Goal: Transaction & Acquisition: Download file/media

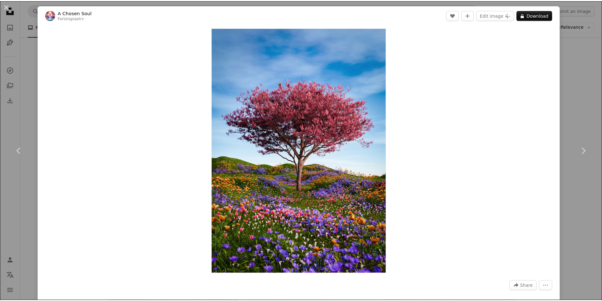
scroll to position [1978, 0]
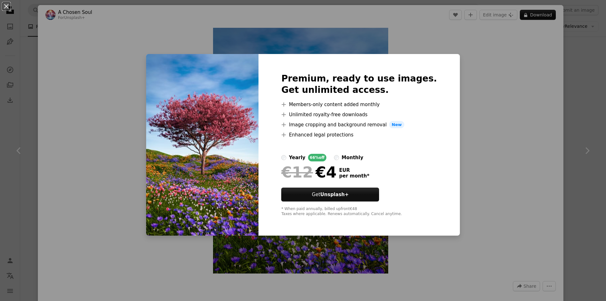
click at [584, 84] on div "An X shape Premium, ready to use images. Get unlimited access. A plus sign Memb…" at bounding box center [303, 150] width 606 height 301
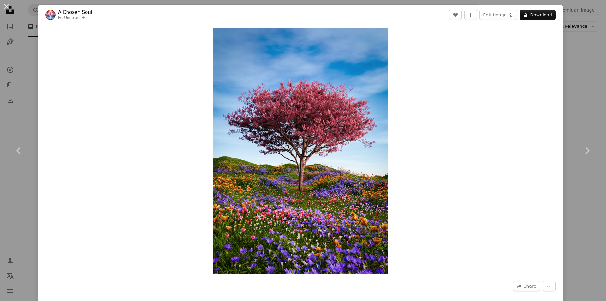
click at [582, 66] on div "An X shape Chevron left Chevron right A Chosen Soul For Unsplash+ A heart A plu…" at bounding box center [303, 150] width 606 height 301
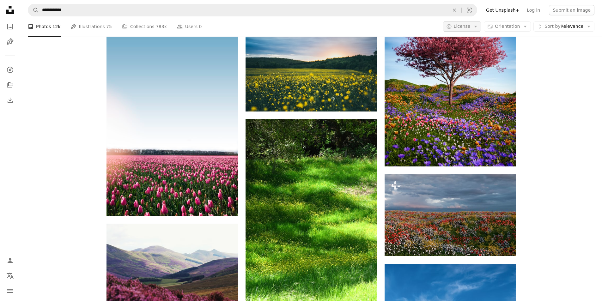
click at [466, 29] on span "License" at bounding box center [462, 26] width 17 height 5
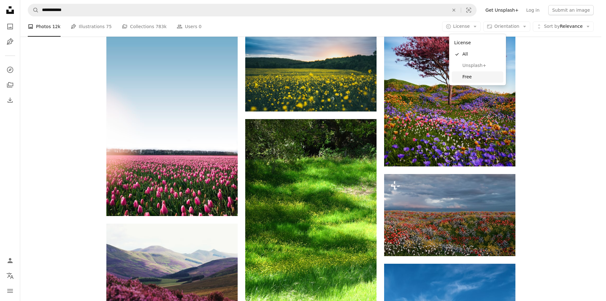
click at [475, 73] on link "Free" at bounding box center [478, 76] width 52 height 11
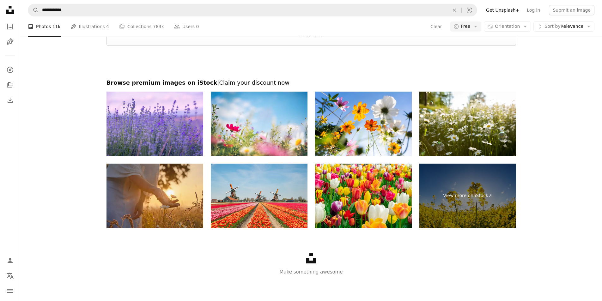
scroll to position [1020, 0]
click at [331, 26] on div at bounding box center [310, 17] width 581 height 15
click at [332, 46] on button "Load more" at bounding box center [310, 36] width 409 height 20
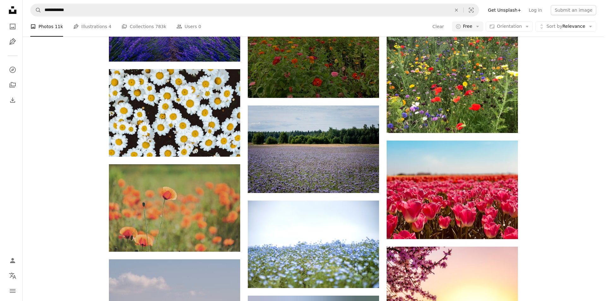
scroll to position [3915, 0]
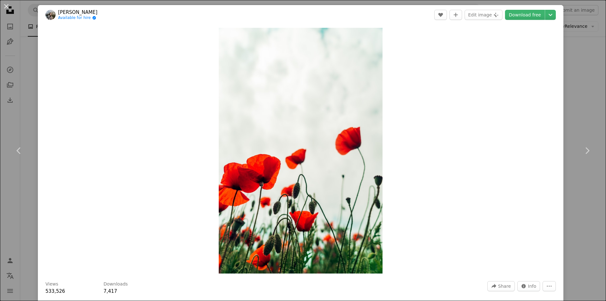
click at [566, 104] on div "An X shape Chevron left Chevron right [PERSON_NAME] Available for hire A checkm…" at bounding box center [303, 150] width 606 height 301
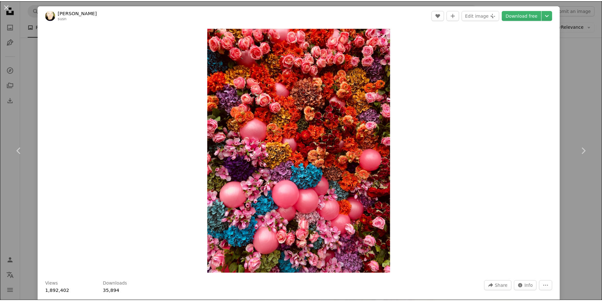
scroll to position [263, 0]
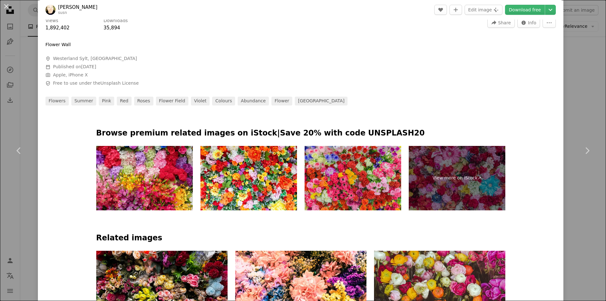
click at [582, 71] on div "An X shape Chevron left Chevron right [PERSON_NAME] susn A heart A plus sign Ed…" at bounding box center [303, 150] width 606 height 301
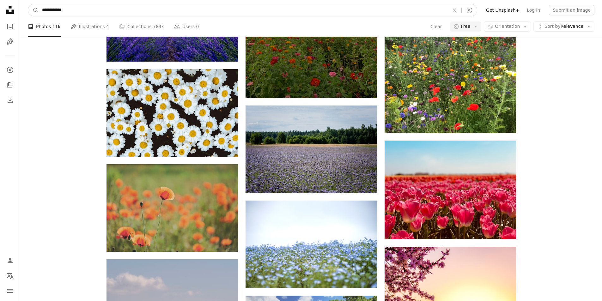
click at [83, 9] on input "**********" at bounding box center [243, 10] width 408 height 12
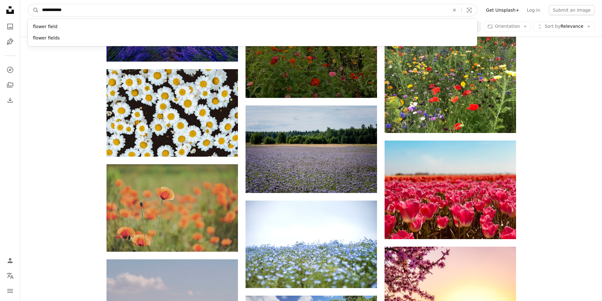
drag, startPoint x: 59, startPoint y: 10, endPoint x: 10, endPoint y: 7, distance: 49.4
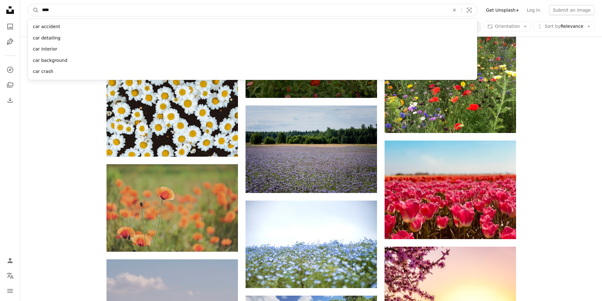
type input "***"
click at [28, 4] on button "A magnifying glass" at bounding box center [33, 10] width 11 height 12
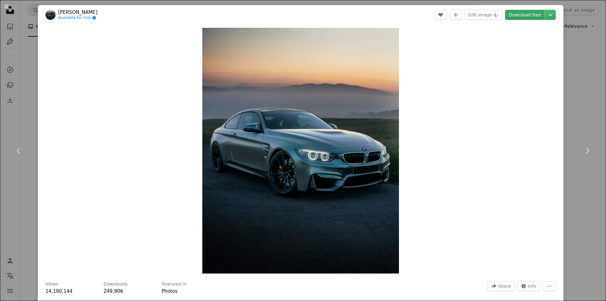
click at [514, 17] on link "Download free" at bounding box center [525, 15] width 40 height 10
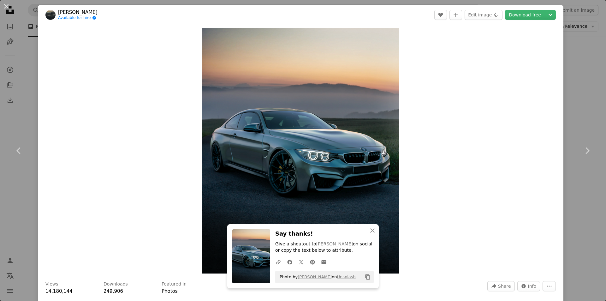
click at [559, 210] on div "An X shape Chevron left Chevron right [PERSON_NAME] Available for hire A checkm…" at bounding box center [303, 150] width 606 height 301
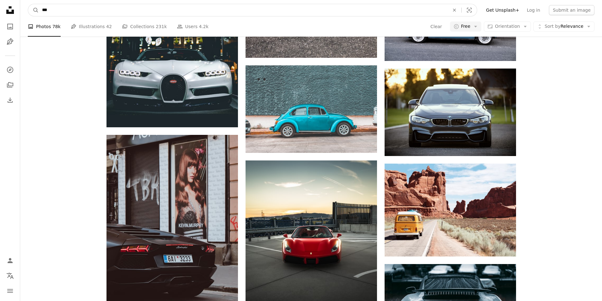
drag, startPoint x: 75, startPoint y: 15, endPoint x: 70, endPoint y: 14, distance: 5.8
click at [75, 15] on input "***" at bounding box center [243, 10] width 408 height 12
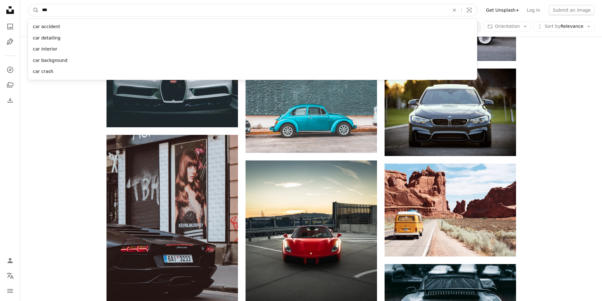
click at [42, 9] on input "***" at bounding box center [243, 10] width 408 height 12
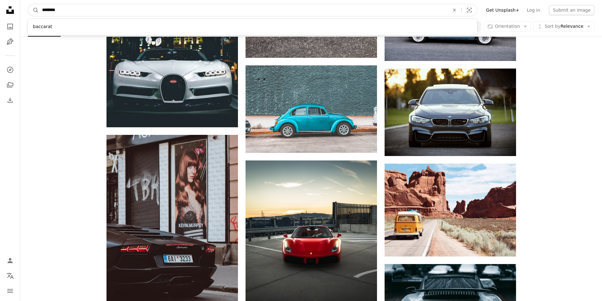
type input "*********"
click button "A magnifying glass" at bounding box center [33, 10] width 11 height 12
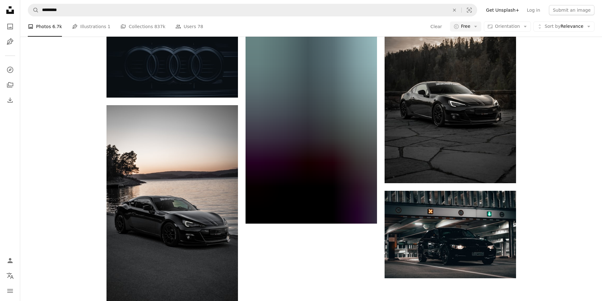
scroll to position [116, 0]
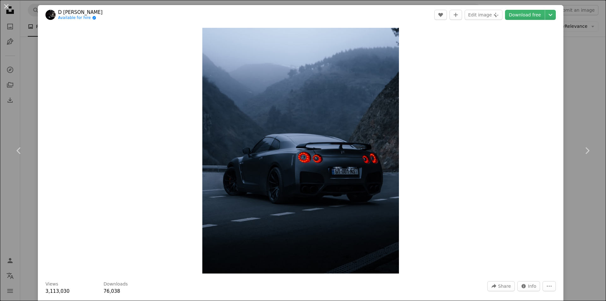
click at [574, 51] on div "An X shape Chevron left Chevron right D Panyukov Available for hire A checkmark…" at bounding box center [303, 150] width 606 height 301
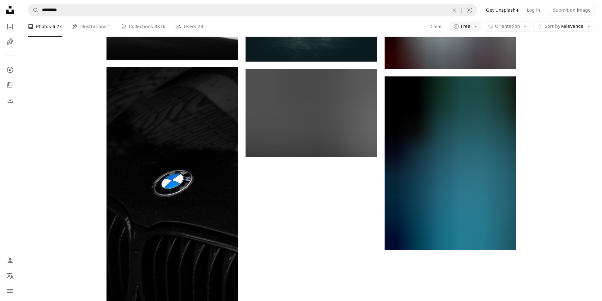
scroll to position [1042, 0]
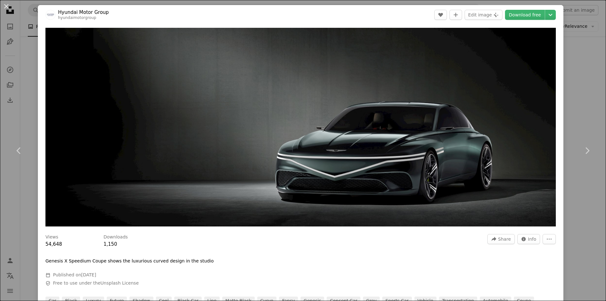
click at [577, 83] on div "An X shape Chevron left Chevron right Hyundai Motor Group hyundaimotorgroup A h…" at bounding box center [303, 150] width 606 height 301
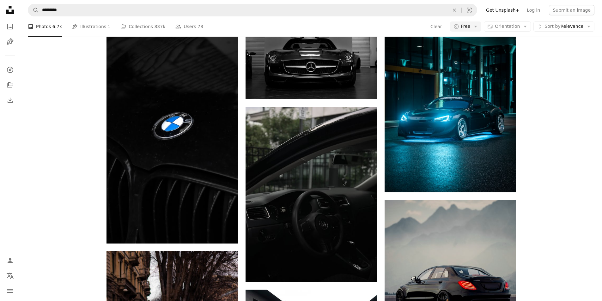
scroll to position [2839, 0]
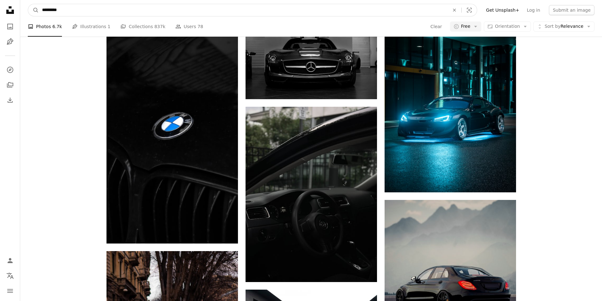
drag, startPoint x: 146, startPoint y: 12, endPoint x: 14, endPoint y: 16, distance: 131.4
click at [14, 16] on div "Unsplash logo Unsplash Home A photo Pen Tool A compass A stack of folders Downl…" at bounding box center [301, 249] width 602 height 4455
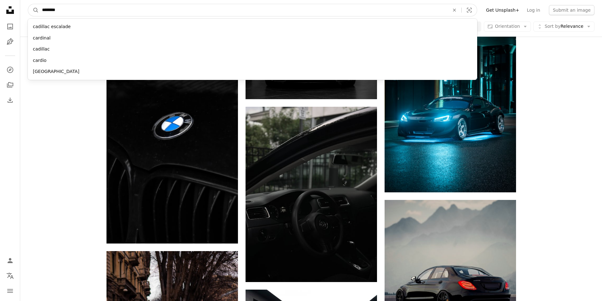
type input "********"
click button "A magnifying glass" at bounding box center [33, 10] width 11 height 12
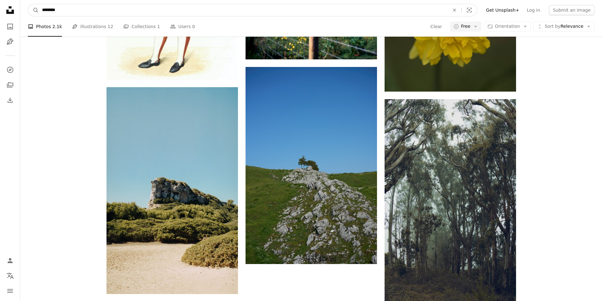
click at [102, 8] on input "********" at bounding box center [243, 10] width 408 height 12
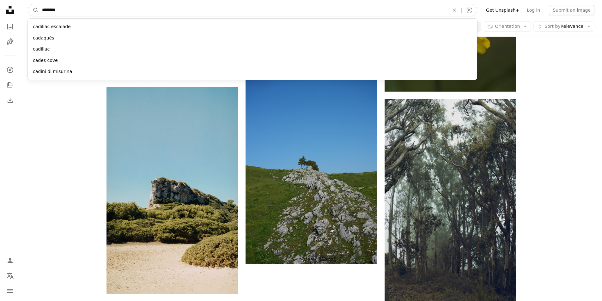
click at [28, 4] on button "A magnifying glass" at bounding box center [33, 10] width 11 height 12
type input "********"
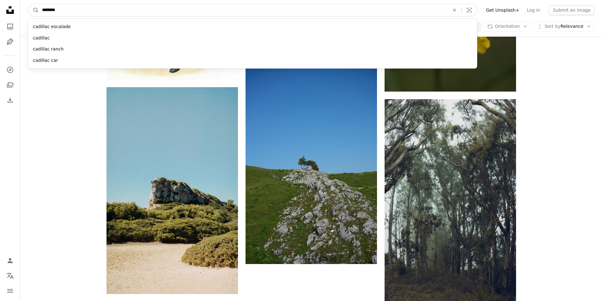
click button "A magnifying glass" at bounding box center [33, 10] width 11 height 12
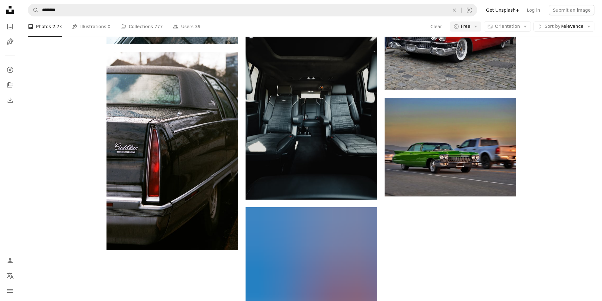
scroll to position [231, 0]
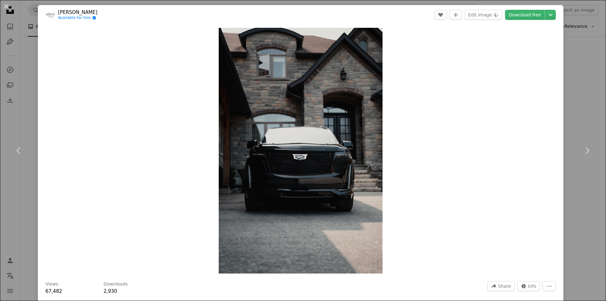
click at [553, 74] on div "Zoom in" at bounding box center [301, 151] width 526 height 252
click at [592, 85] on div "An X shape Chevron left Chevron right [PERSON_NAME] Available for hire A checkm…" at bounding box center [303, 150] width 606 height 301
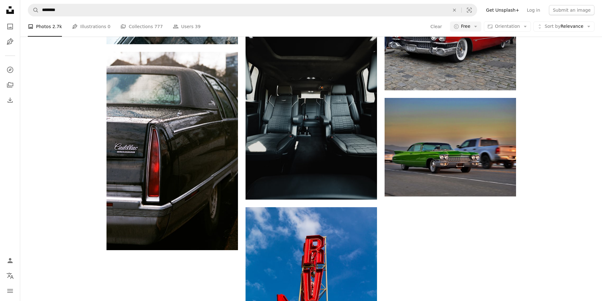
scroll to position [81, 0]
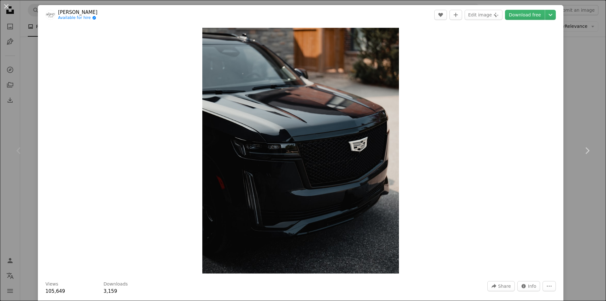
click at [575, 93] on div "An X shape Chevron left Chevron right [PERSON_NAME] Available for hire A checkm…" at bounding box center [303, 150] width 606 height 301
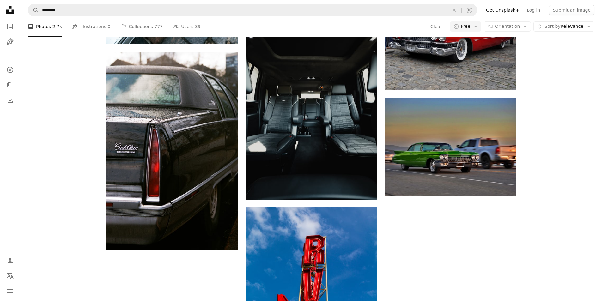
scroll to position [116, 0]
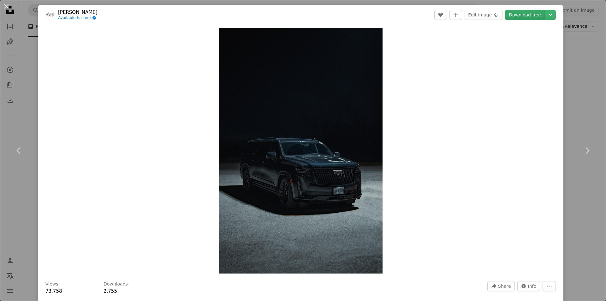
click at [516, 16] on link "Download free" at bounding box center [525, 15] width 40 height 10
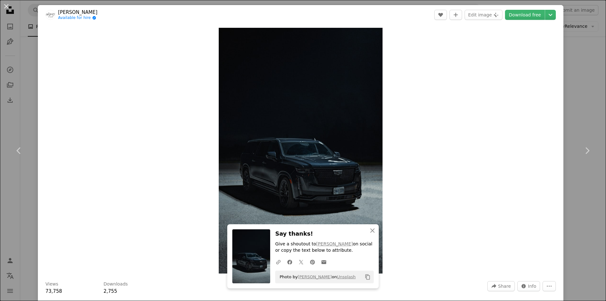
click at [581, 110] on div "An X shape Chevron left Chevron right [PERSON_NAME] Available for hire A checkm…" at bounding box center [303, 150] width 606 height 301
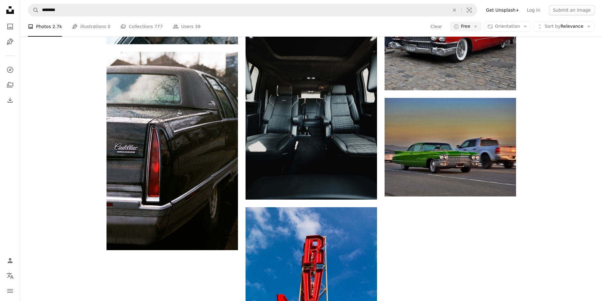
scroll to position [231, 0]
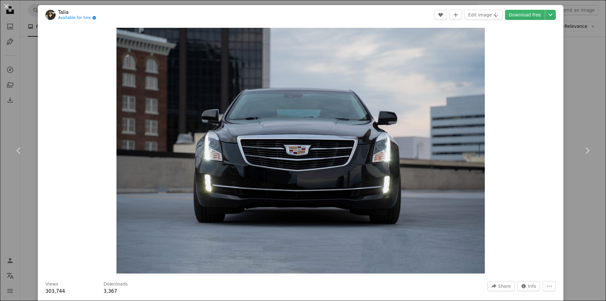
click at [587, 61] on div "An X shape Chevron left Chevron right Talia Available for hire A checkmark insi…" at bounding box center [303, 150] width 606 height 301
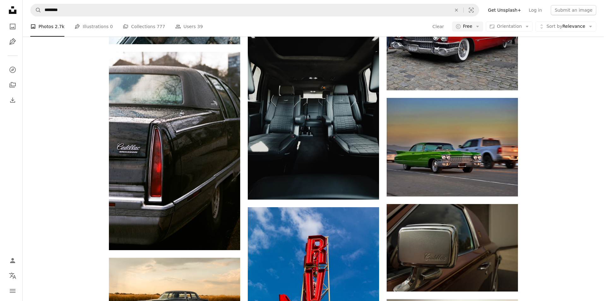
scroll to position [1390, 0]
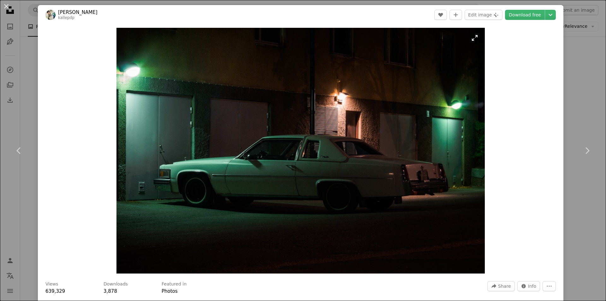
click at [245, 148] on img "Zoom in on this image" at bounding box center [301, 151] width 369 height 246
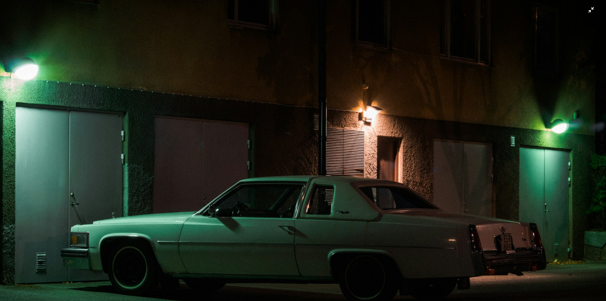
scroll to position [49, 0]
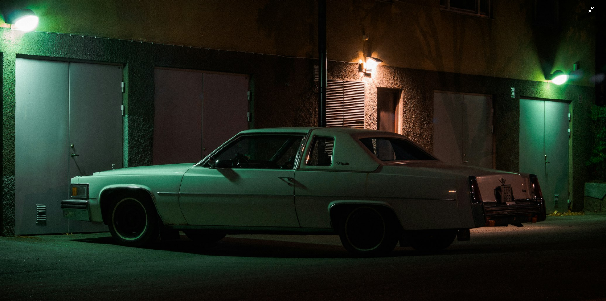
click at [586, 11] on img "Zoom out on this image" at bounding box center [303, 153] width 607 height 405
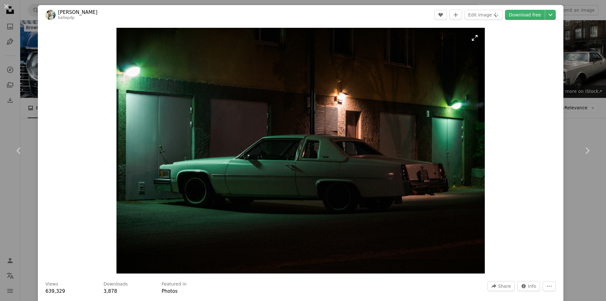
click at [478, 37] on img "Zoom in on this image" at bounding box center [301, 151] width 369 height 246
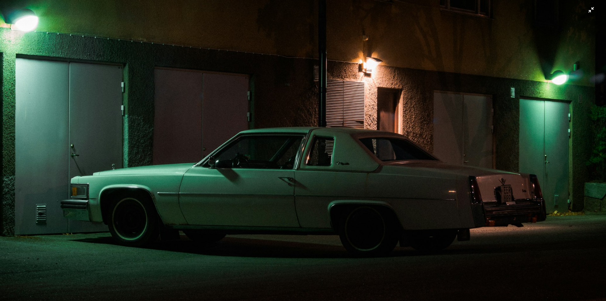
click at [592, 5] on img "Zoom out on this image" at bounding box center [303, 153] width 607 height 405
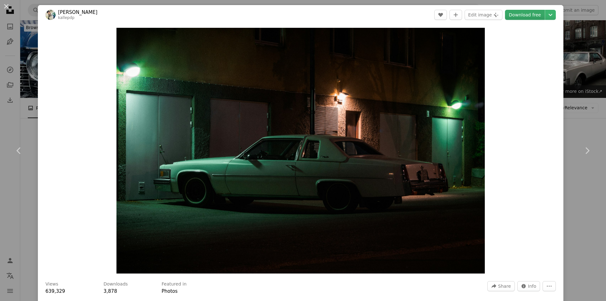
click at [523, 17] on link "Download free" at bounding box center [525, 15] width 40 height 10
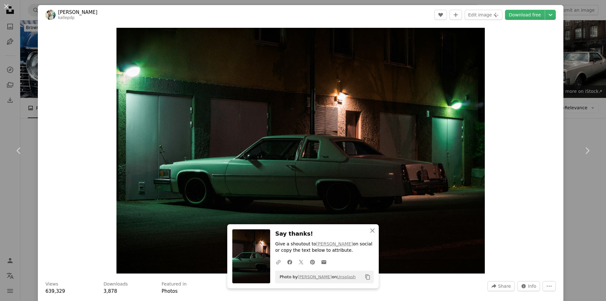
click at [580, 59] on div "An X shape Chevron left Chevron right [PERSON_NAME] kallepdp A heart A plus sig…" at bounding box center [303, 150] width 606 height 301
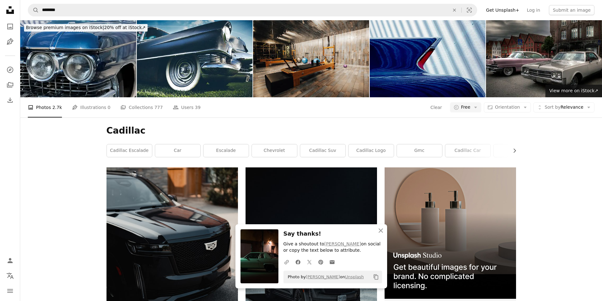
scroll to position [1621, 0]
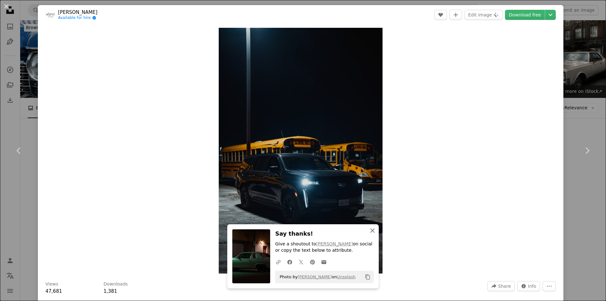
drag, startPoint x: 370, startPoint y: 232, endPoint x: 427, endPoint y: 203, distance: 63.4
click at [370, 232] on icon "An X shape" at bounding box center [373, 231] width 8 height 8
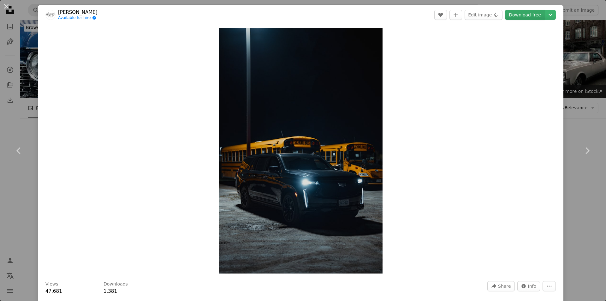
click at [517, 18] on link "Download free" at bounding box center [525, 15] width 40 height 10
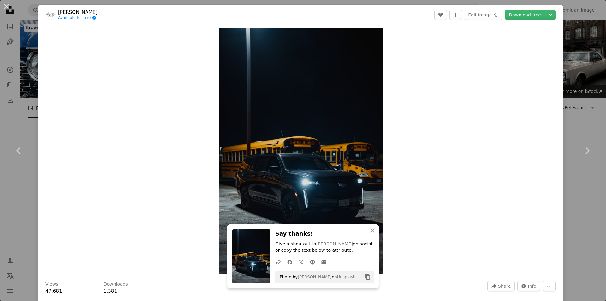
click at [558, 83] on div "Zoom in" at bounding box center [301, 151] width 526 height 252
drag, startPoint x: 370, startPoint y: 232, endPoint x: 376, endPoint y: 230, distance: 6.2
click at [370, 232] on icon "An X shape" at bounding box center [373, 231] width 8 height 8
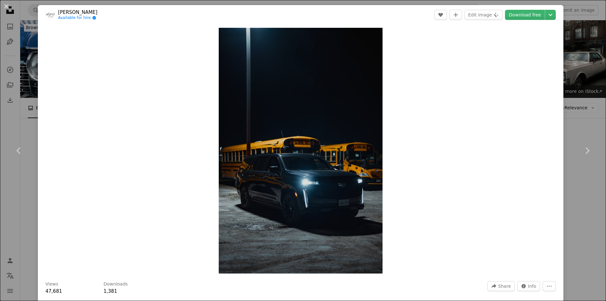
click at [579, 80] on div "An X shape Chevron left Chevron right [PERSON_NAME] Available for hire A checkm…" at bounding box center [303, 150] width 606 height 301
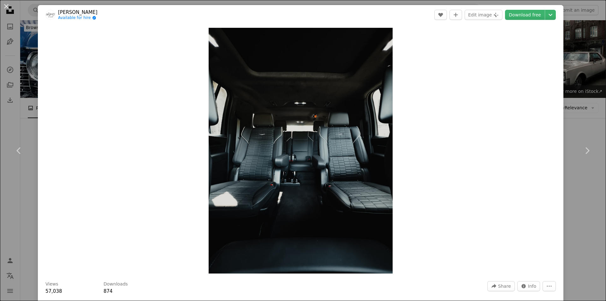
click at [586, 35] on div "An X shape Chevron left Chevron right [PERSON_NAME] Available for hire A checkm…" at bounding box center [303, 150] width 606 height 301
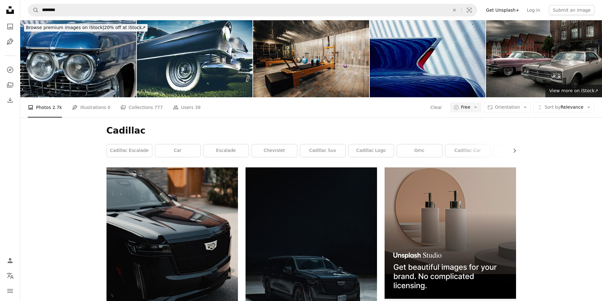
scroll to position [3706, 0]
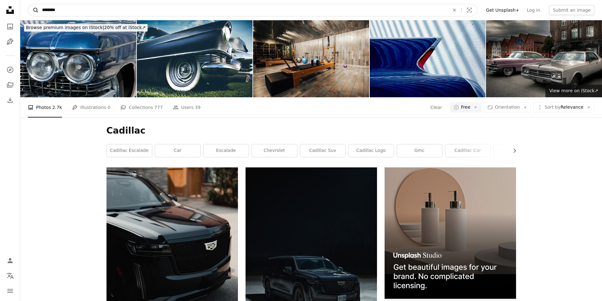
drag, startPoint x: 94, startPoint y: 14, endPoint x: 35, endPoint y: 11, distance: 59.1
click at [35, 11] on form "A magnifying glass ******** An X shape Visual search" at bounding box center [252, 10] width 449 height 13
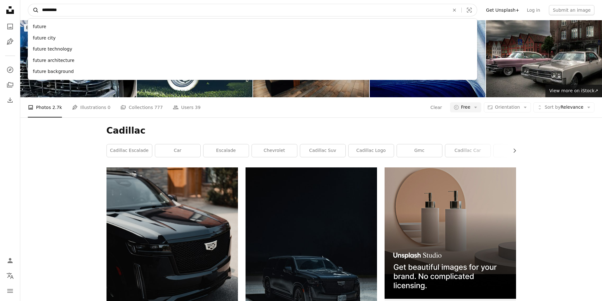
type input "**********"
click button "A magnifying glass" at bounding box center [33, 10] width 11 height 12
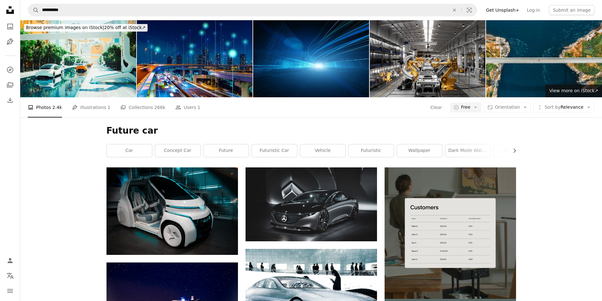
scroll to position [621, 0]
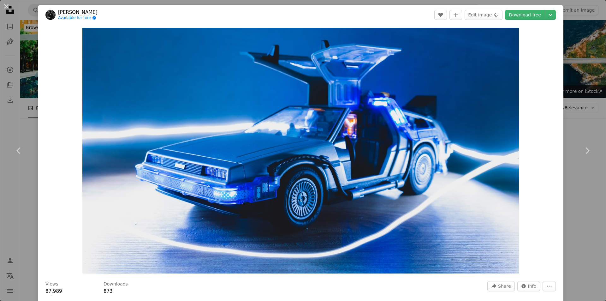
click at [587, 67] on div "An X shape Chevron left Chevron right [PERSON_NAME] Available for hire A checkm…" at bounding box center [303, 150] width 606 height 301
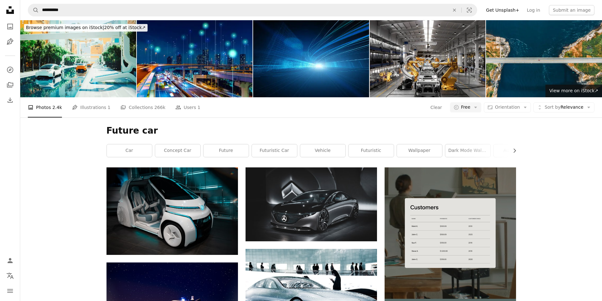
scroll to position [99, 0]
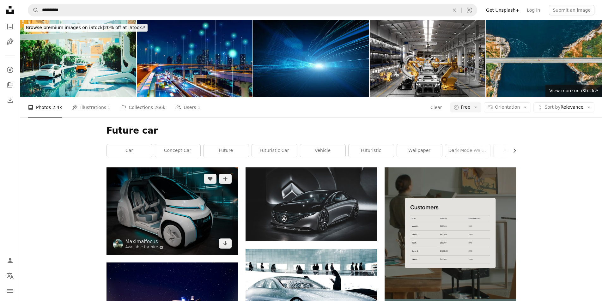
click at [177, 167] on img at bounding box center [171, 210] width 131 height 87
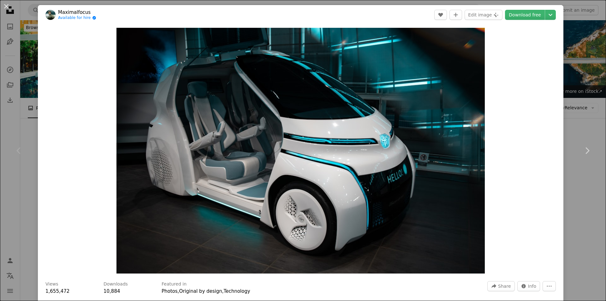
click at [596, 78] on div "An X shape Chevron left Chevron right Maximalfocus Available for hire A checkma…" at bounding box center [303, 150] width 606 height 301
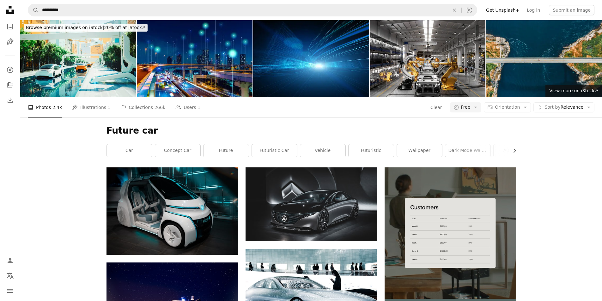
scroll to position [3474, 0]
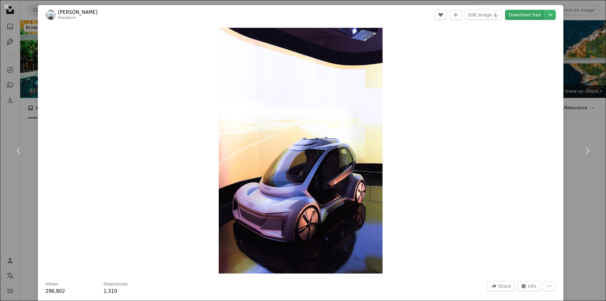
click at [522, 16] on link "Download free" at bounding box center [525, 15] width 40 height 10
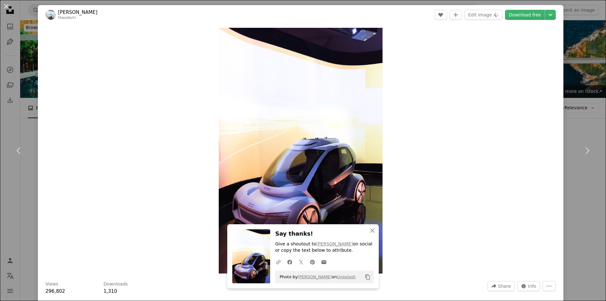
click at [30, 27] on div "An X shape Chevron left Chevron right [PERSON_NAME] A heart A plus sign Edit im…" at bounding box center [303, 150] width 606 height 301
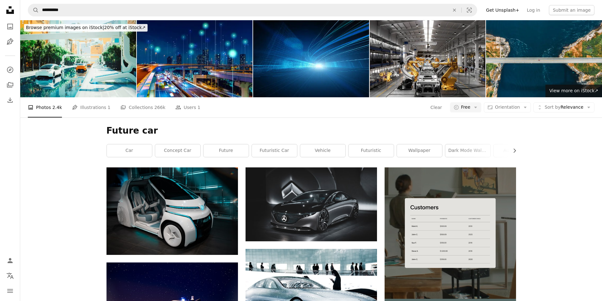
scroll to position [4828, 0]
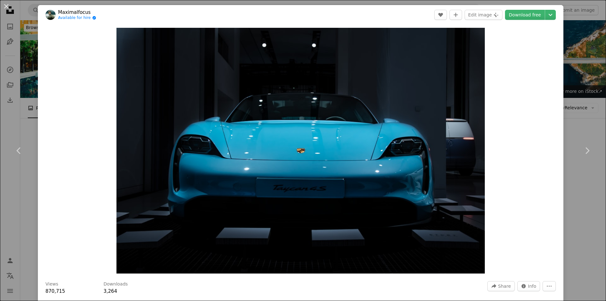
click at [568, 93] on div "An X shape Chevron left Chevron right Maximalfocus Available for hire A checkma…" at bounding box center [303, 150] width 606 height 301
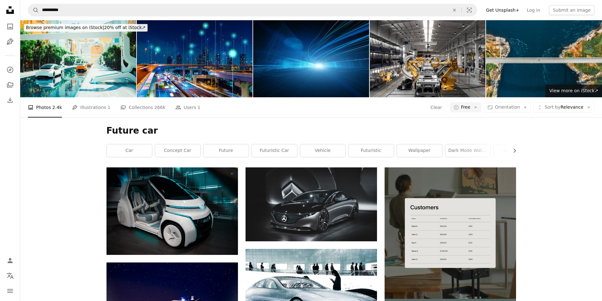
scroll to position [5175, 0]
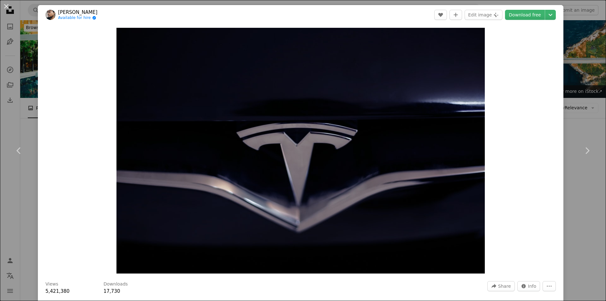
click at [571, 79] on div "An X shape Chevron left Chevron right Afif Ramdhasuma Available for hire A chec…" at bounding box center [303, 150] width 606 height 301
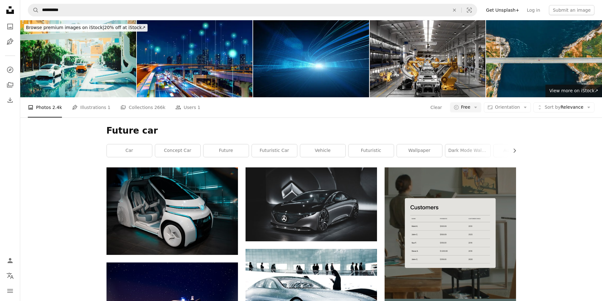
scroll to position [6565, 0]
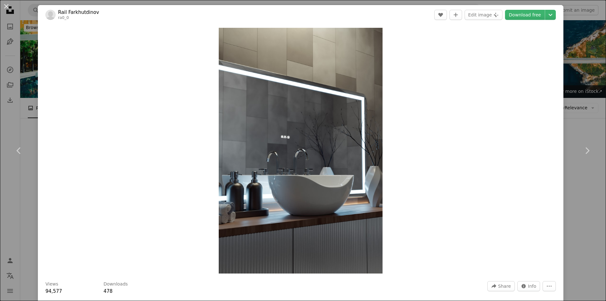
click at [589, 53] on div "An X shape Chevron left Chevron right Rail Farkhutdinov ra0_0 A heart A plus si…" at bounding box center [303, 150] width 606 height 301
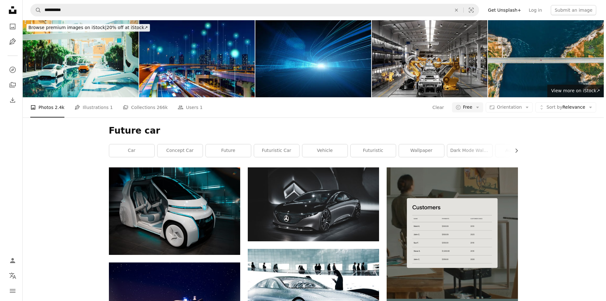
scroll to position [6797, 0]
